Goal: Information Seeking & Learning: Learn about a topic

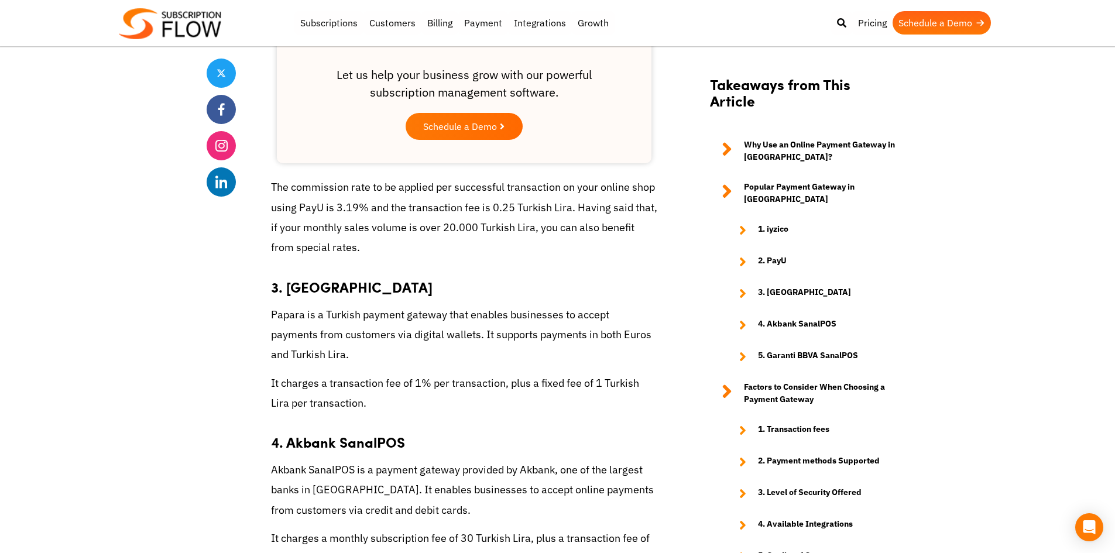
scroll to position [1814, 0]
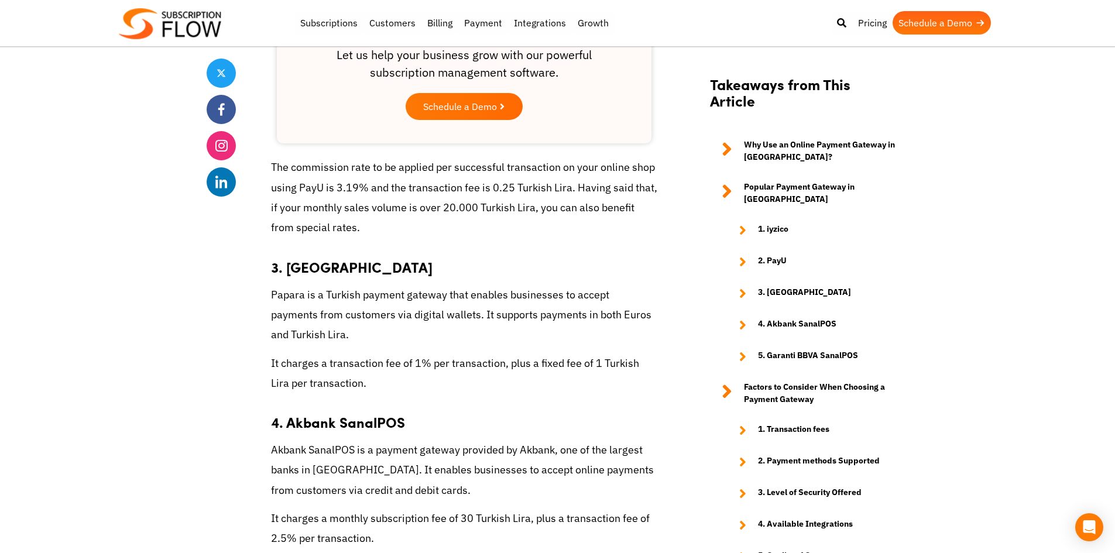
click at [301, 257] on strong "3. [GEOGRAPHIC_DATA]" at bounding box center [352, 267] width 162 height 20
copy strong "Papara"
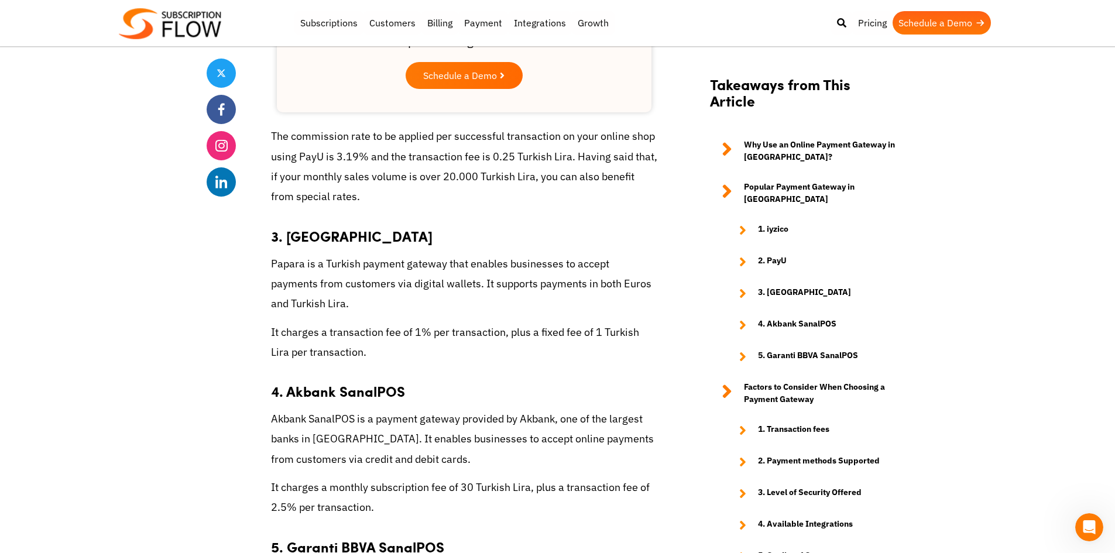
scroll to position [1845, 0]
click at [301, 537] on strong "5. Garanti BBVA SanalPOS" at bounding box center [357, 547] width 173 height 20
click at [303, 537] on strong "5. Garanti BBVA SanalPOS" at bounding box center [357, 547] width 173 height 20
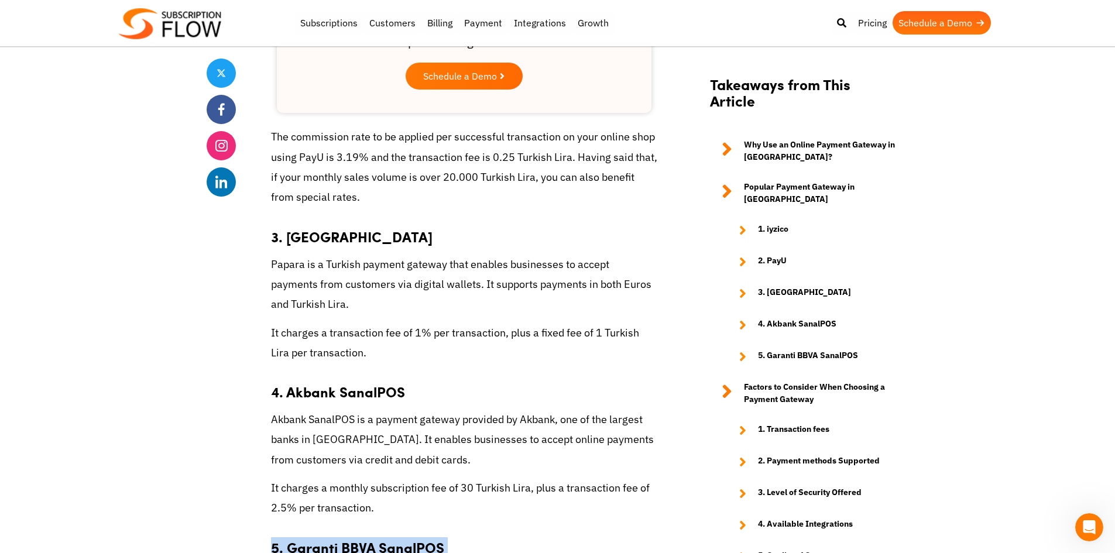
click at [306, 537] on strong "5. Garanti BBVA SanalPOS" at bounding box center [357, 547] width 173 height 20
click at [313, 537] on strong "5. Garanti BBVA SanalPOS" at bounding box center [357, 547] width 173 height 20
drag, startPoint x: 289, startPoint y: 467, endPoint x: 441, endPoint y: 475, distance: 152.4
click at [441, 537] on strong "5. Garanti BBVA SanalPOS" at bounding box center [357, 547] width 173 height 20
copy strong "Garanti BBVA SanalPOS"
